Goal: Information Seeking & Learning: Learn about a topic

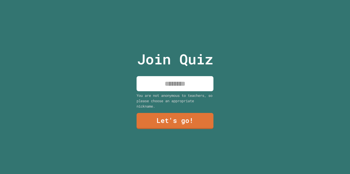
click at [170, 82] on input at bounding box center [174, 83] width 77 height 15
type input "*******"
click at [172, 123] on link "Let's go!" at bounding box center [175, 120] width 78 height 17
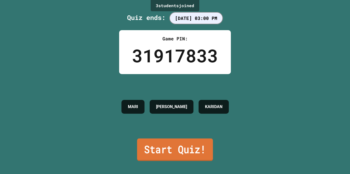
click at [166, 145] on link "Start Quiz!" at bounding box center [175, 150] width 76 height 23
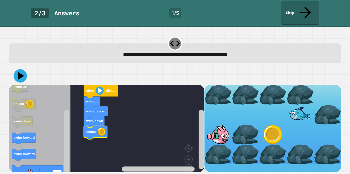
click at [19, 72] on icon at bounding box center [21, 76] width 6 height 8
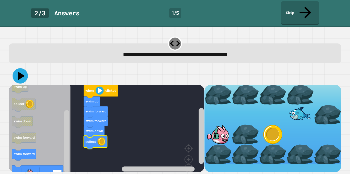
click at [18, 72] on icon at bounding box center [21, 76] width 7 height 9
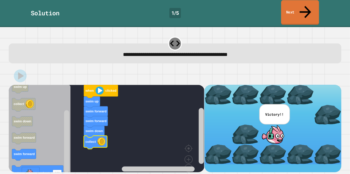
click at [309, 7] on link "Next" at bounding box center [300, 12] width 38 height 25
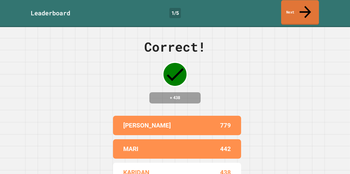
scroll to position [3, 0]
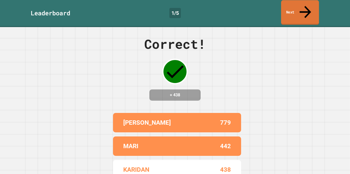
click at [284, 8] on link "Next" at bounding box center [300, 12] width 38 height 25
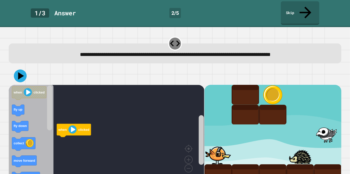
scroll to position [0, 0]
